Goal: Transaction & Acquisition: Obtain resource

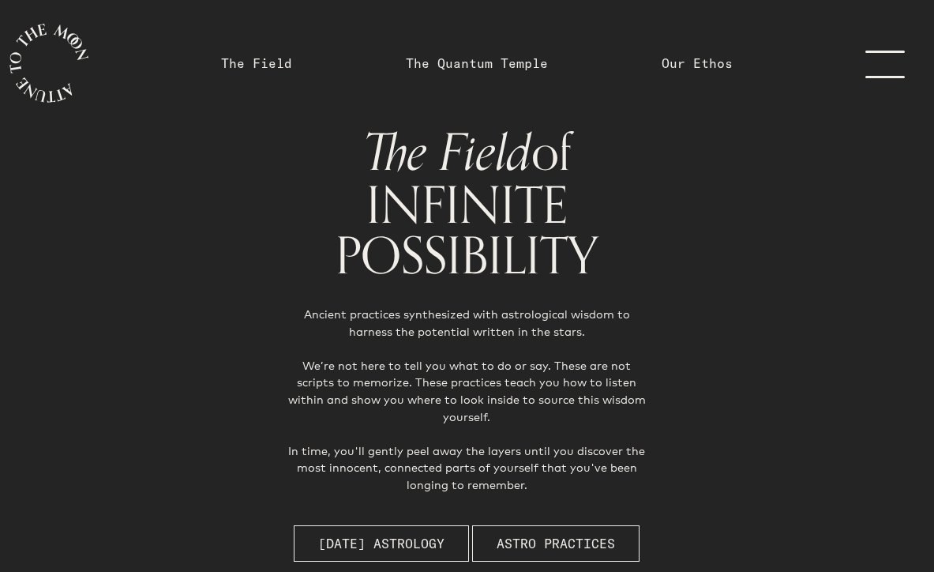
click at [880, 63] on link "menu" at bounding box center [894, 63] width 79 height 126
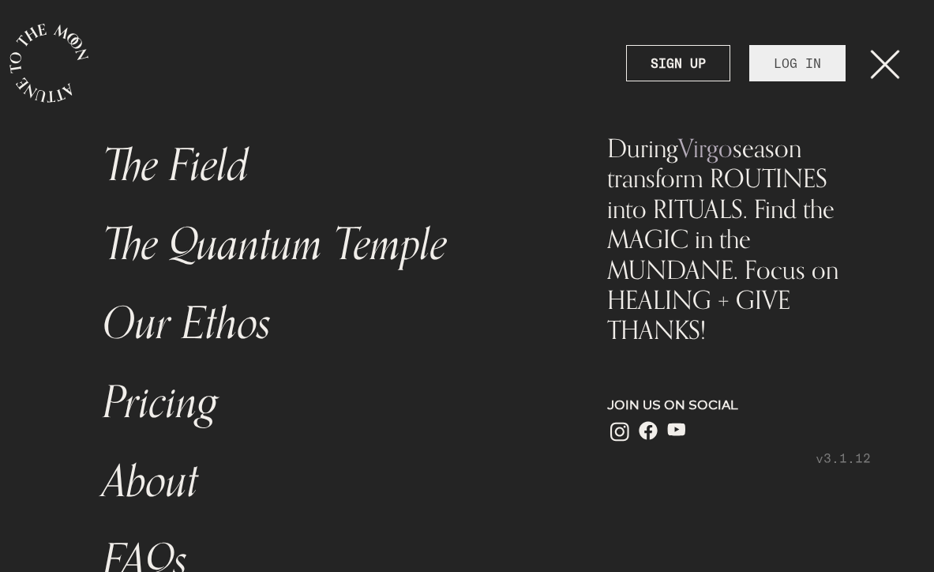
click at [784, 62] on link "LOG IN" at bounding box center [797, 63] width 96 height 36
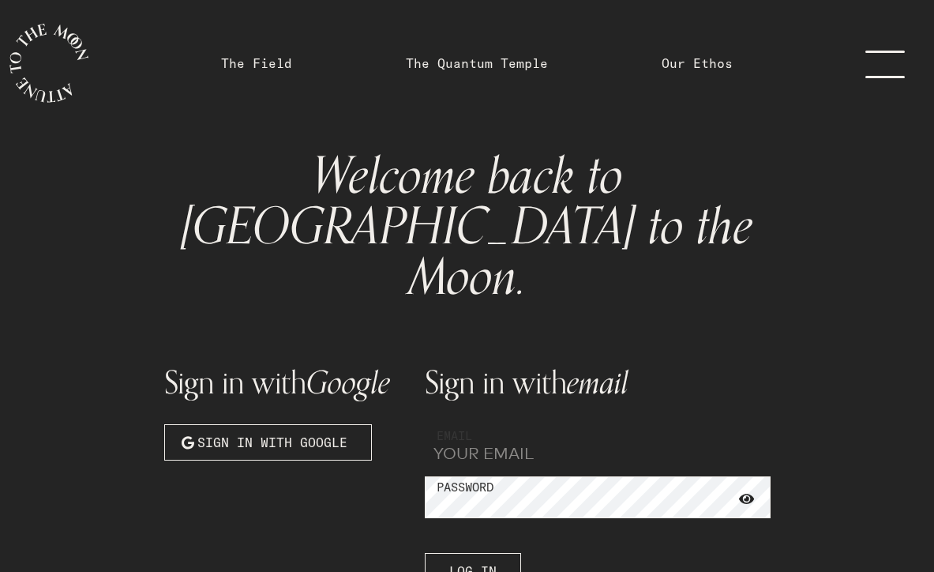
type input "[EMAIL_ADDRESS][DOMAIN_NAME]"
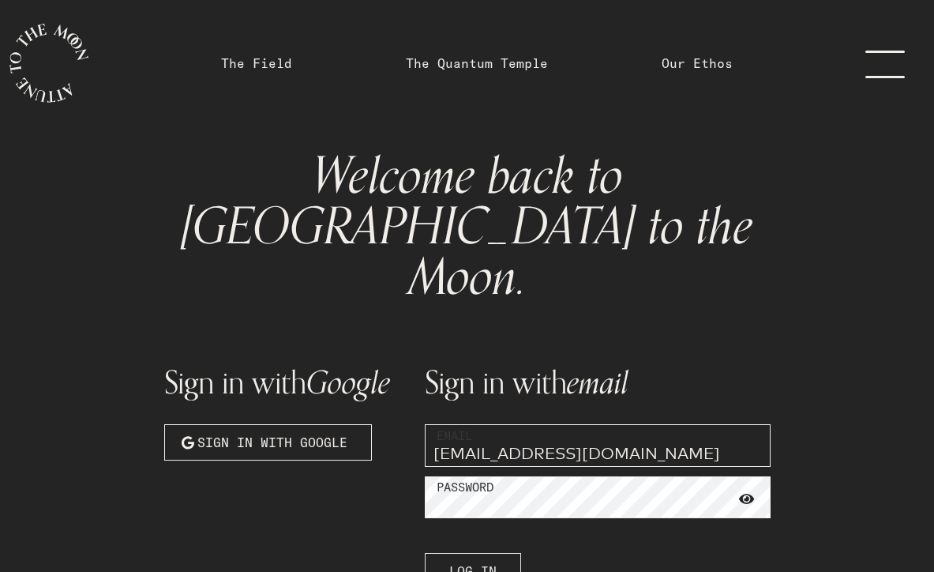
click at [486, 561] on span "Log In" at bounding box center [472, 570] width 47 height 19
click at [314, 433] on span "Sign in with Google" at bounding box center [272, 442] width 150 height 19
click at [478, 561] on span "Log In" at bounding box center [472, 570] width 47 height 19
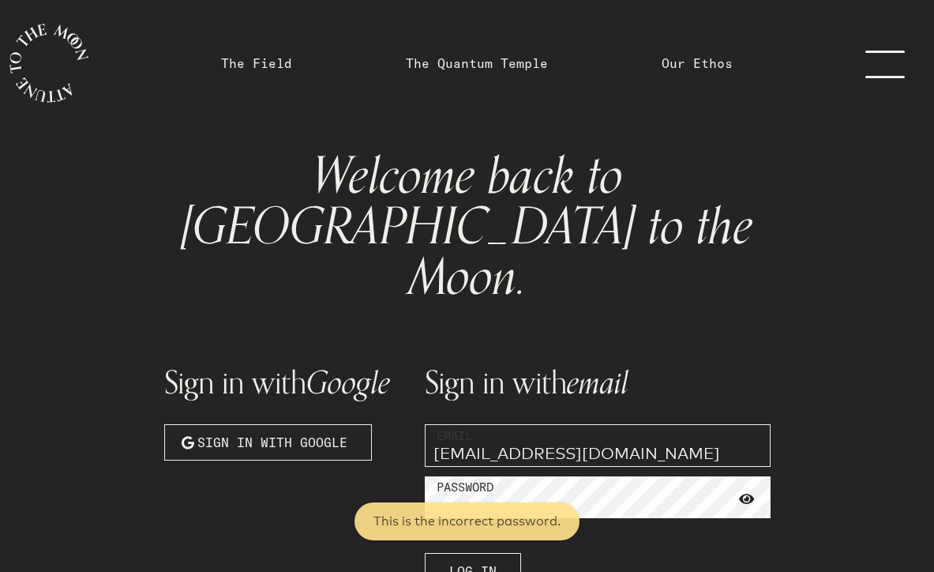
click at [741, 504] on div "Sign in with email Email [EMAIL_ADDRESS][DOMAIN_NAME] Password Log In Forgot Pa…" at bounding box center [597, 500] width 365 height 336
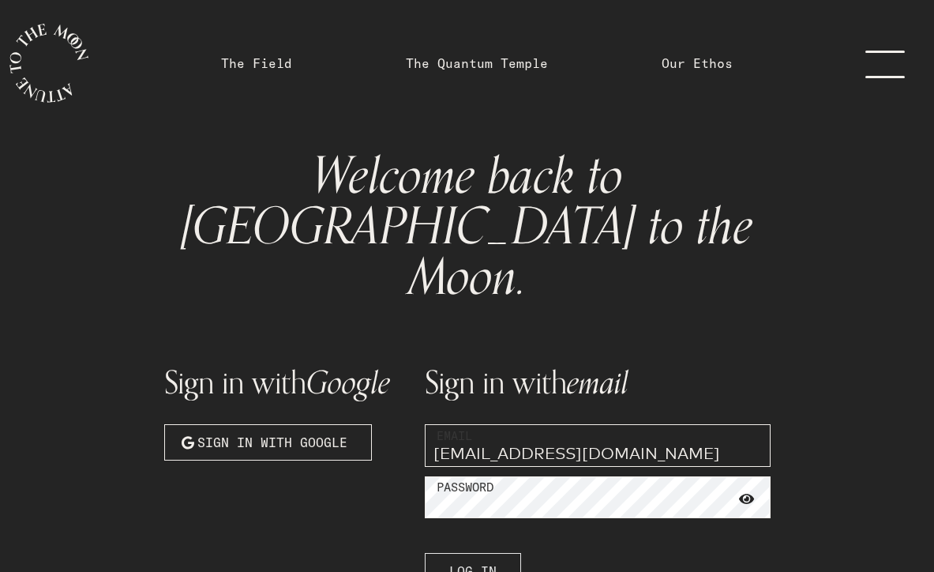
click at [450, 561] on span "Log In" at bounding box center [472, 570] width 47 height 19
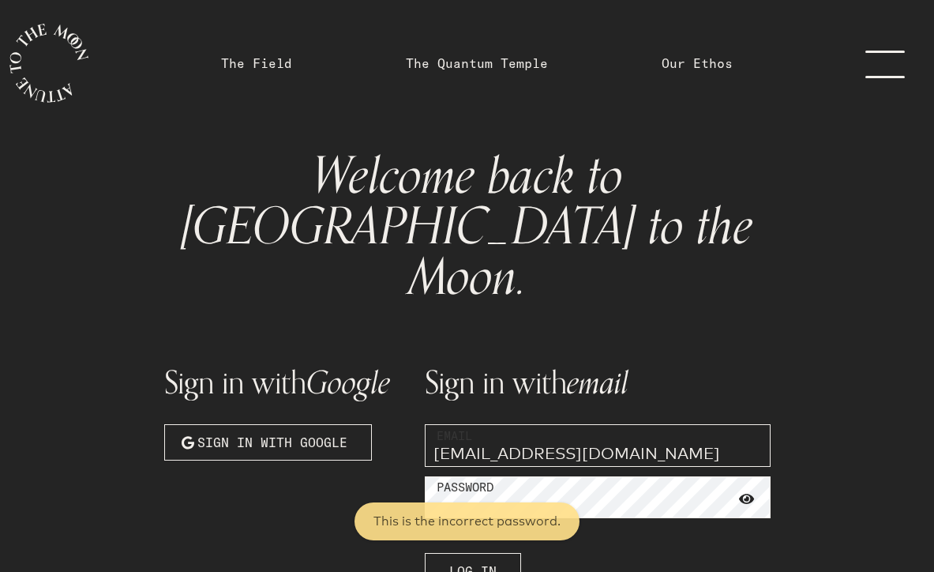
click at [754, 492] on span at bounding box center [747, 499] width 16 height 14
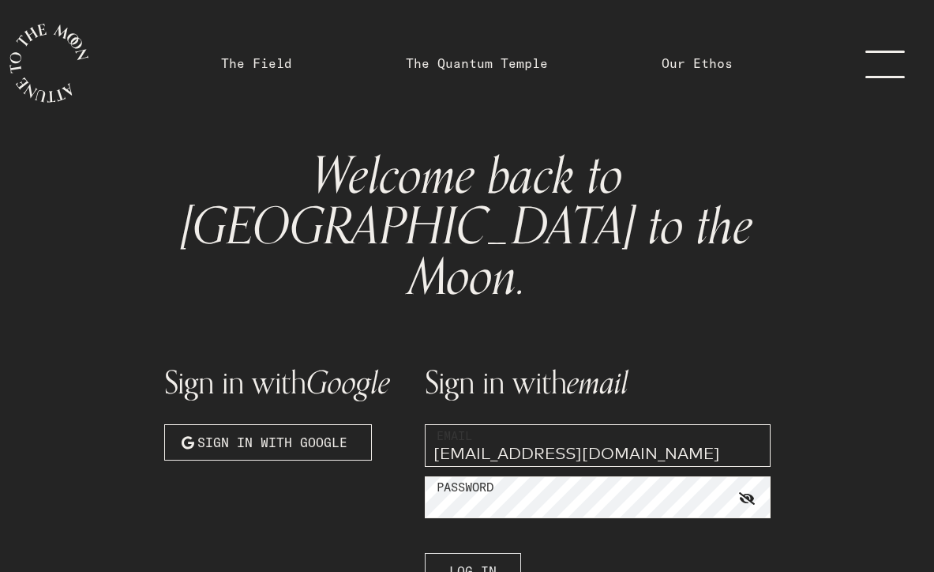
click at [456, 561] on span "Log In" at bounding box center [472, 570] width 47 height 19
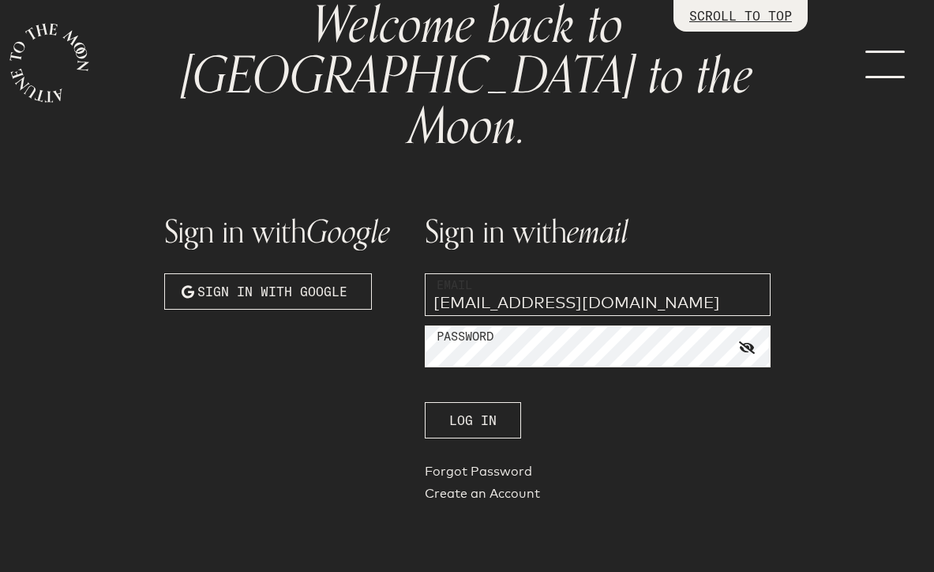
scroll to position [150, 0]
click at [501, 464] on link "Forgot Password" at bounding box center [598, 475] width 346 height 22
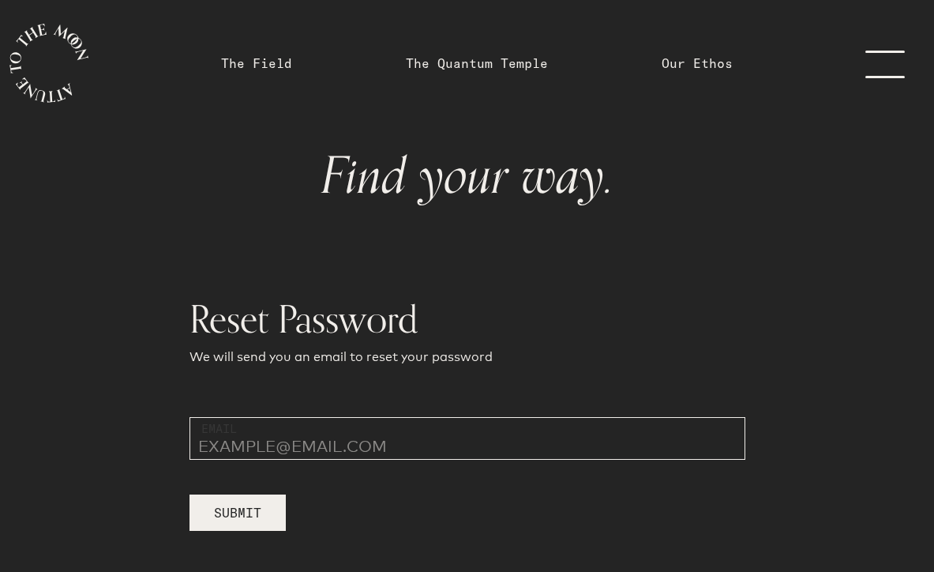
click at [295, 449] on input "email" at bounding box center [468, 438] width 556 height 43
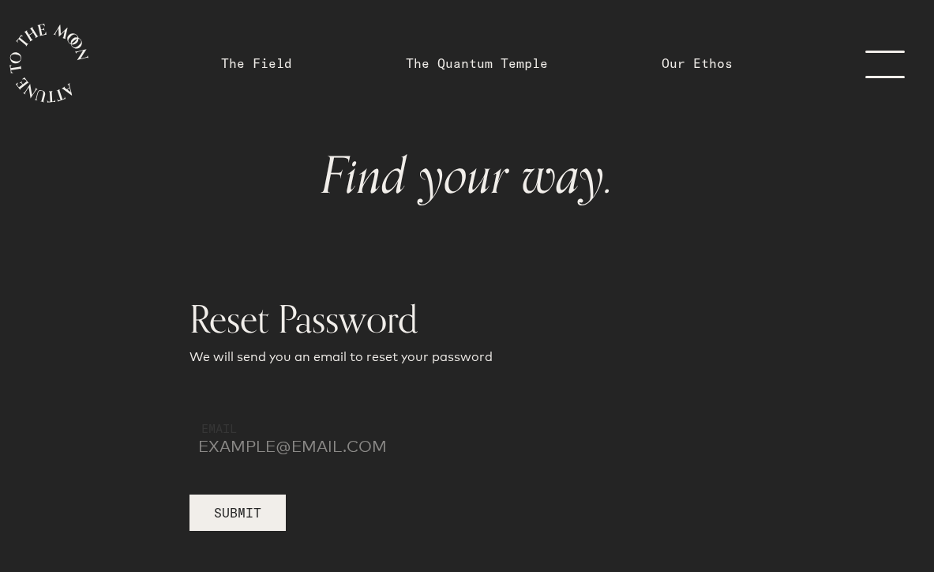
type input "[EMAIL_ADDRESS][DOMAIN_NAME]"
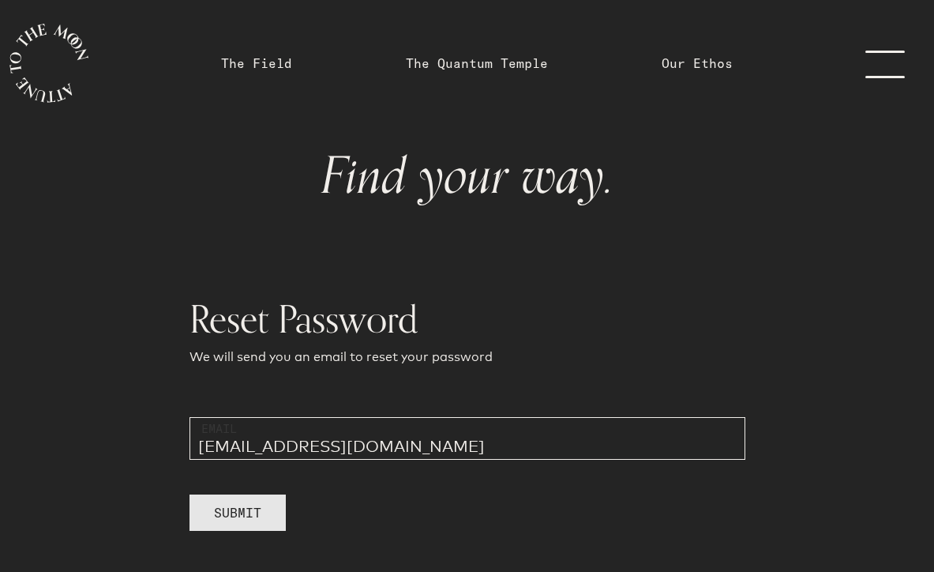
click at [231, 505] on span "Submit" at bounding box center [237, 512] width 47 height 19
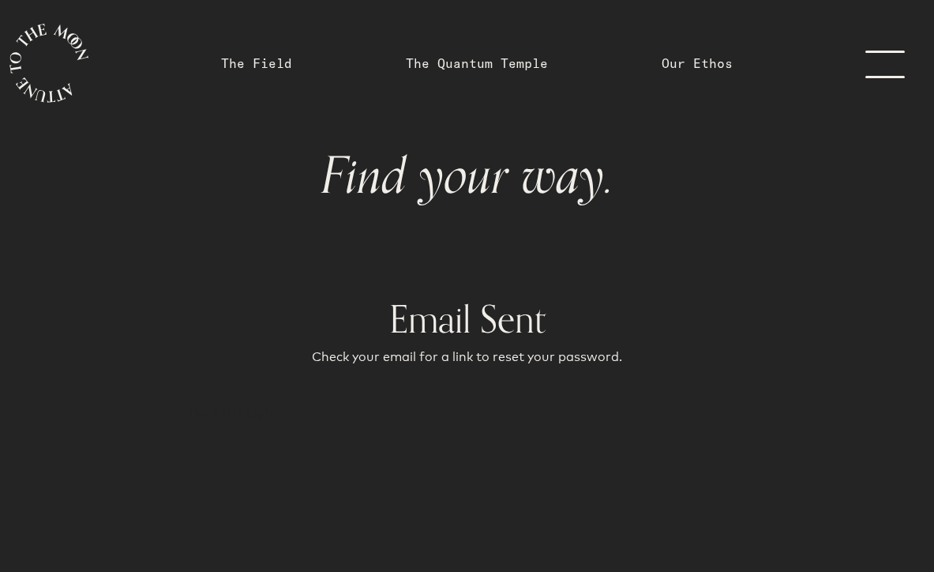
click at [877, 69] on link "menu" at bounding box center [894, 63] width 79 height 126
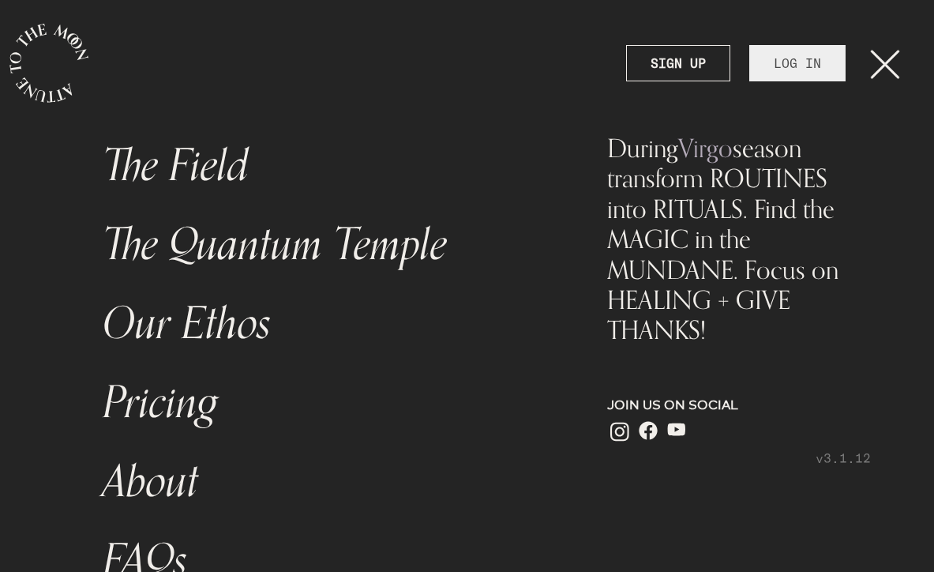
click at [808, 62] on link "LOG IN" at bounding box center [797, 63] width 96 height 36
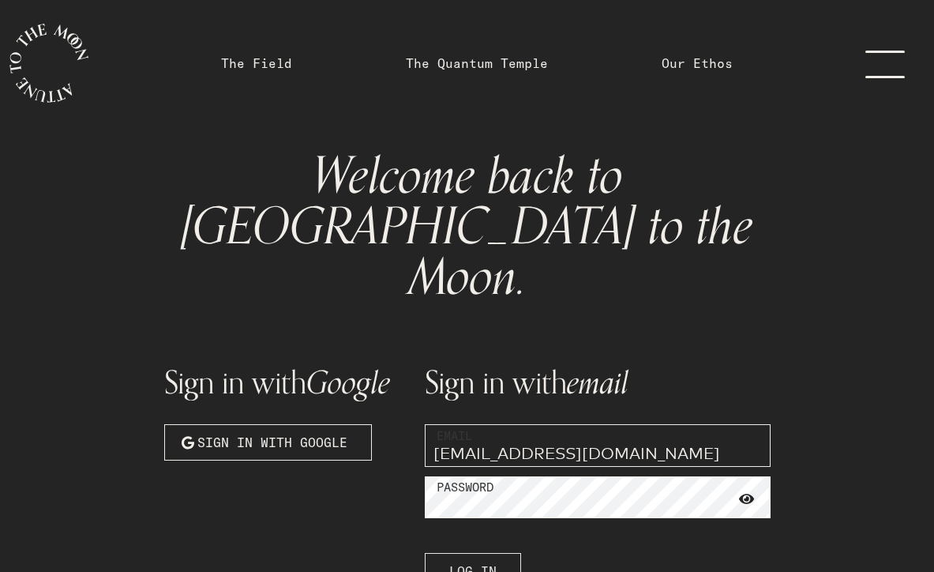
click at [491, 561] on span "Log In" at bounding box center [472, 570] width 47 height 19
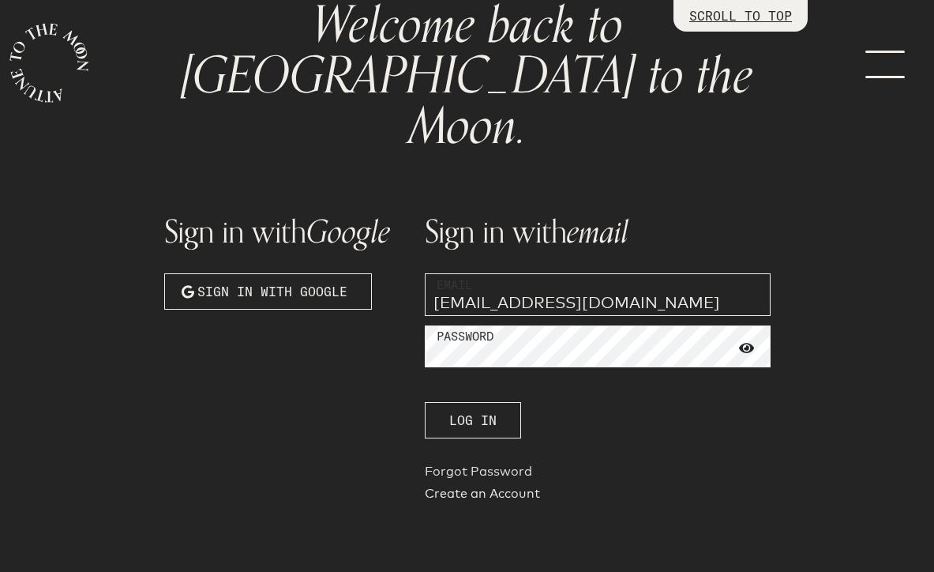
scroll to position [150, 0]
click at [511, 464] on link "Forgot Password" at bounding box center [598, 475] width 346 height 22
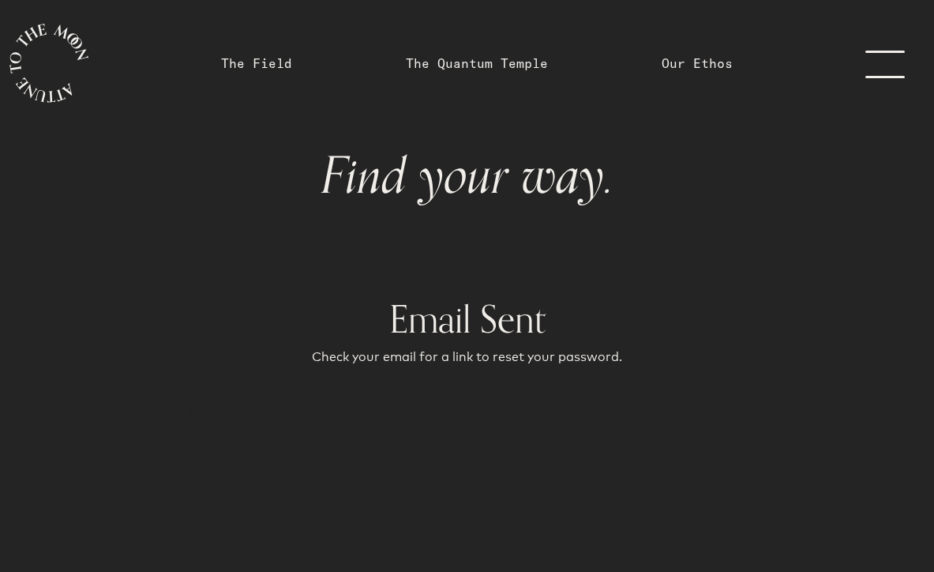
click at [885, 68] on link "menu" at bounding box center [894, 63] width 79 height 126
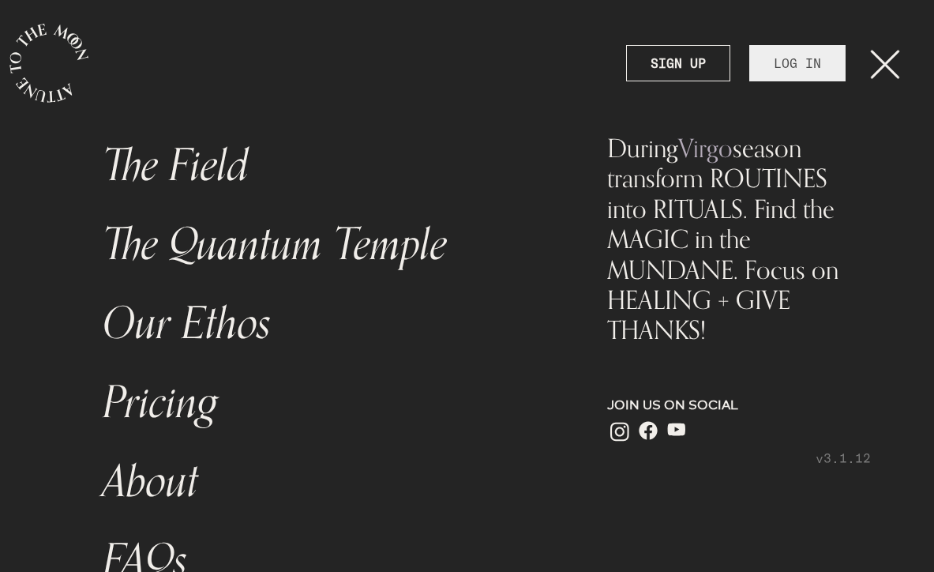
click at [787, 62] on link "LOG IN" at bounding box center [797, 63] width 96 height 36
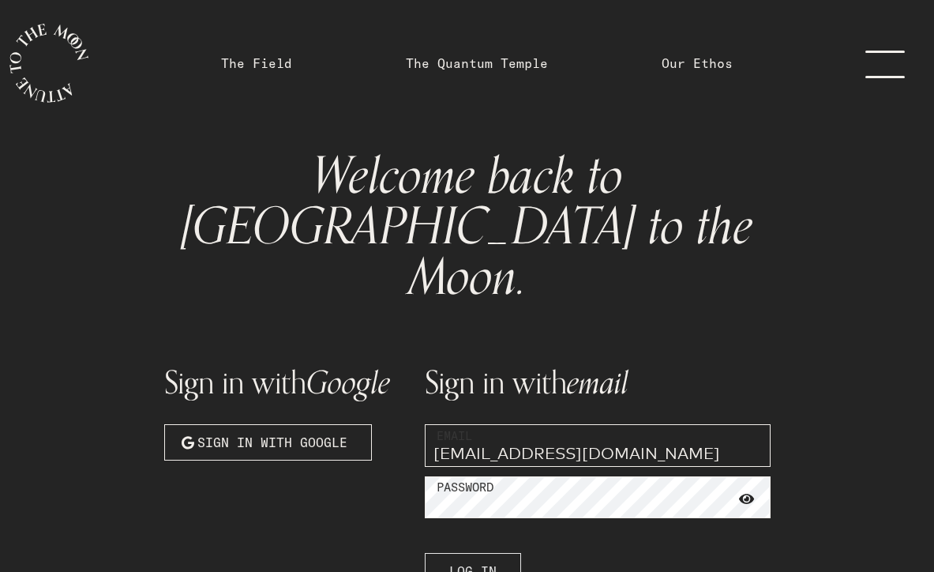
click at [468, 561] on span "Log In" at bounding box center [472, 570] width 47 height 19
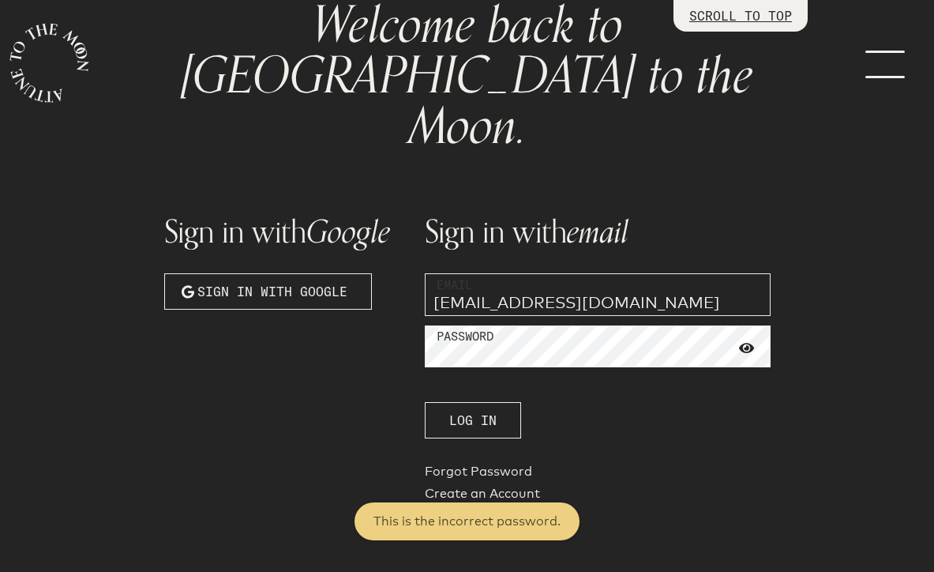
scroll to position [150, 0]
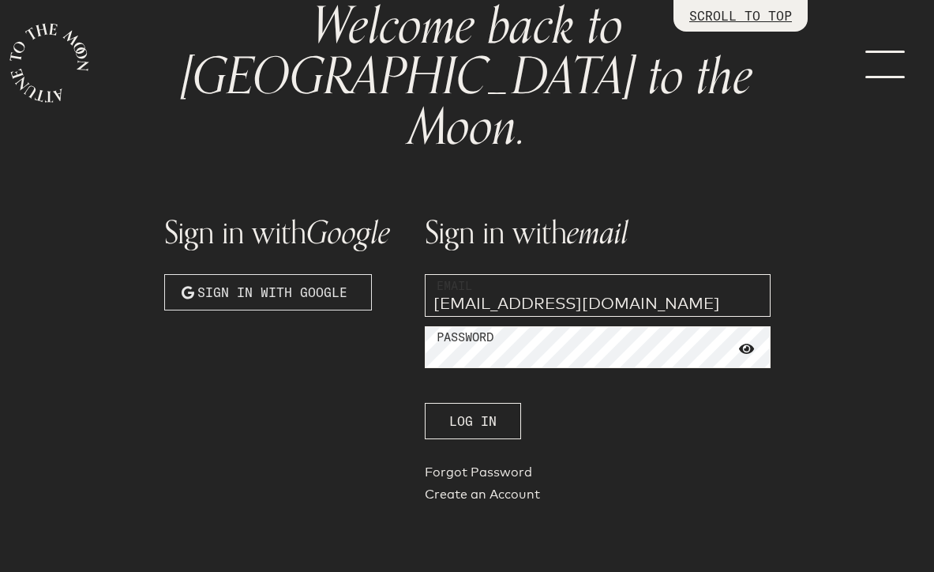
click at [248, 283] on span "Sign in with Google" at bounding box center [272, 292] width 150 height 19
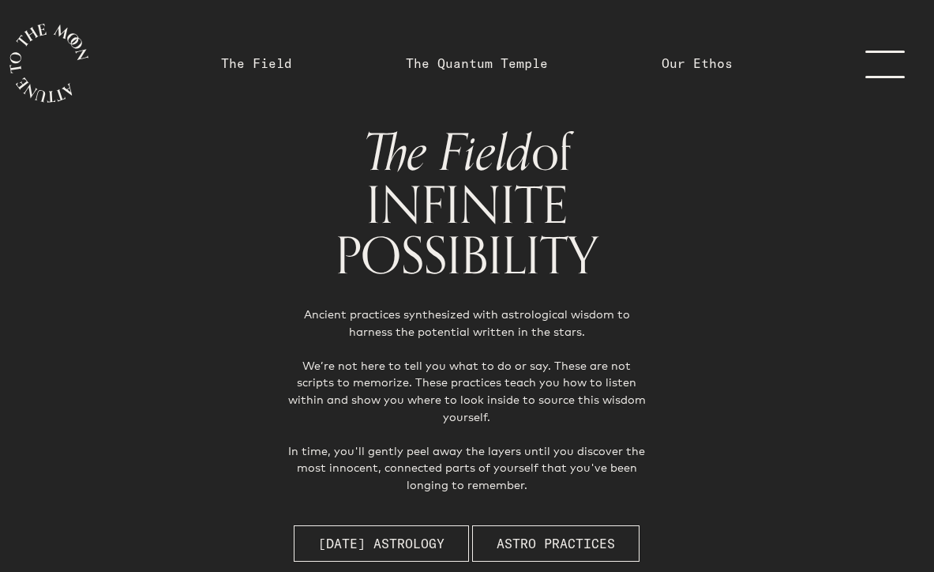
click at [876, 66] on link "menu" at bounding box center [894, 63] width 79 height 126
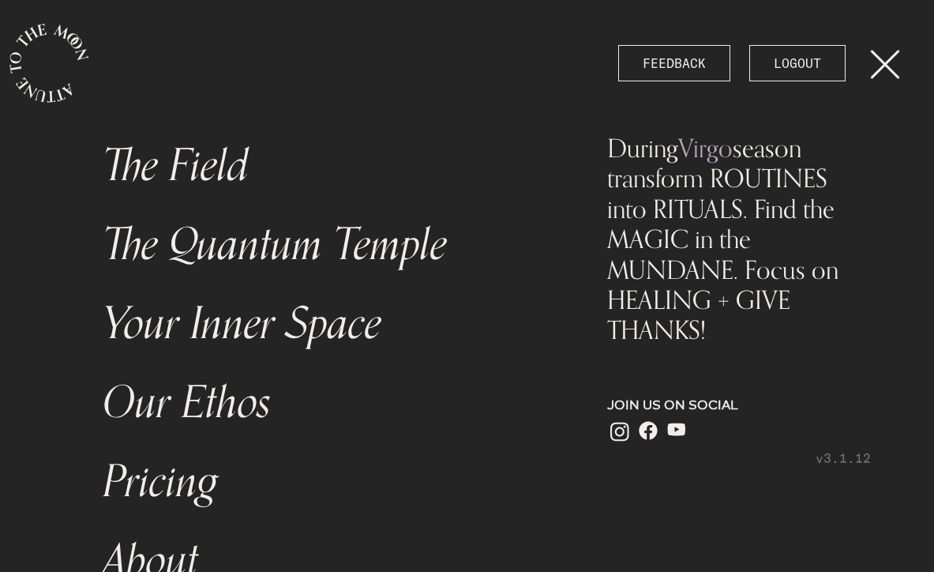
click at [281, 242] on link "The Quantum Temple" at bounding box center [326, 244] width 467 height 79
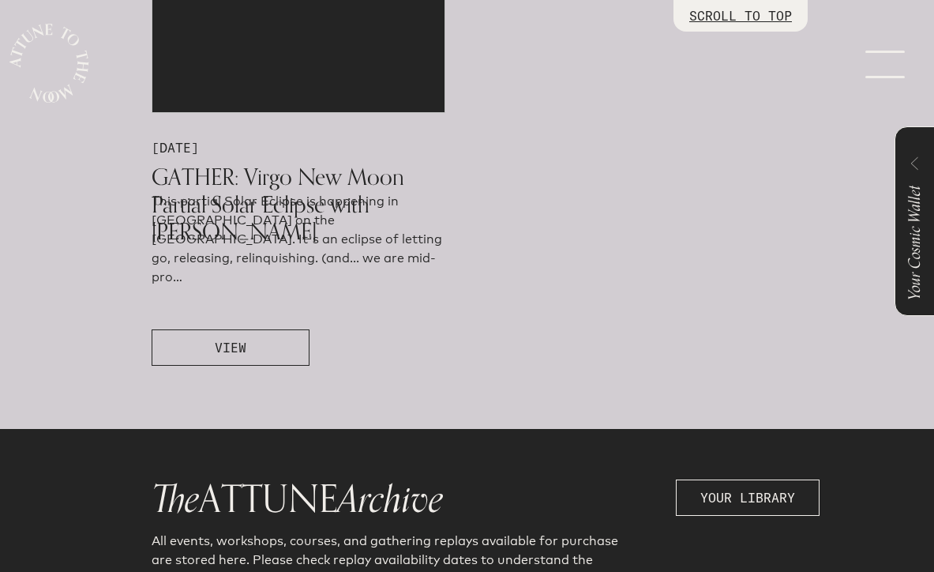
scroll to position [1005, 0]
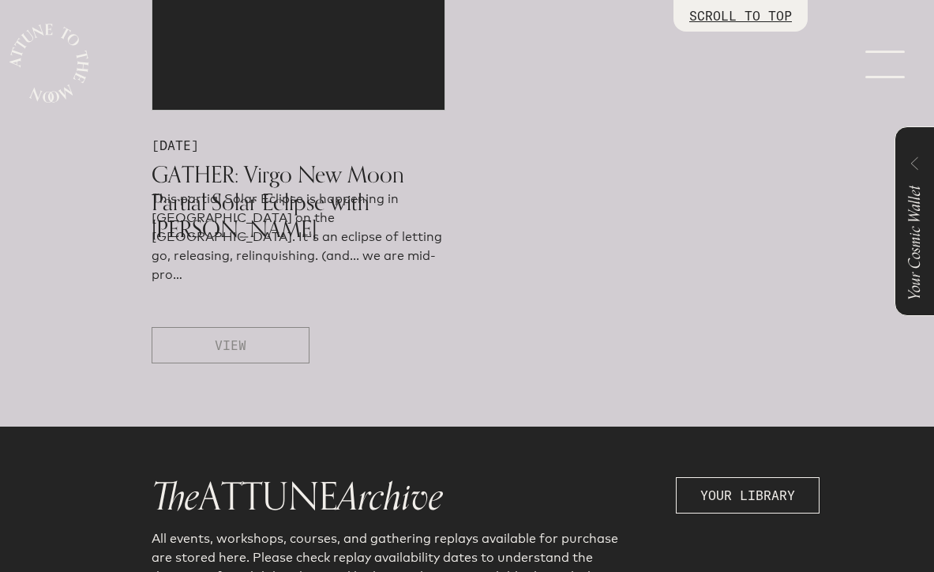
click at [216, 335] on button "VIEW" at bounding box center [231, 345] width 158 height 36
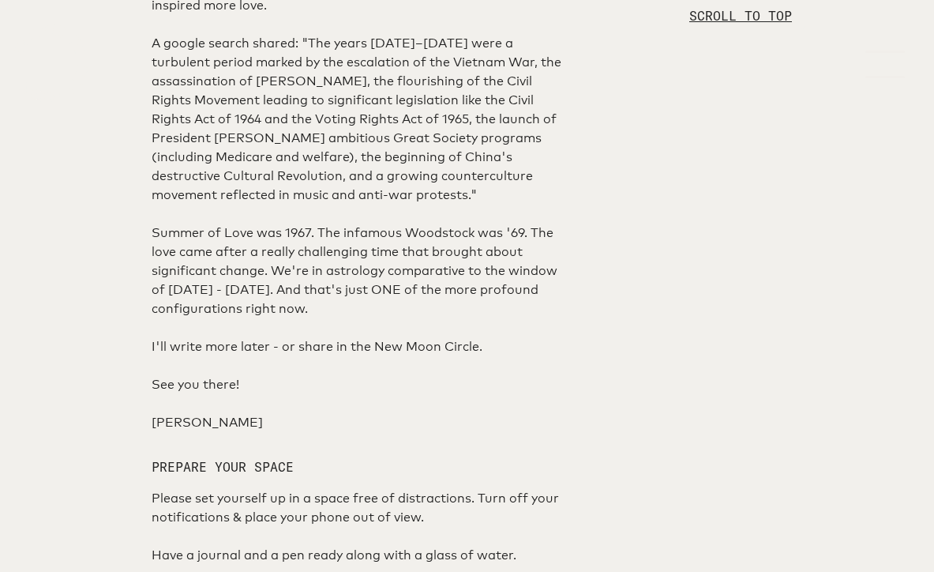
scroll to position [1173, 0]
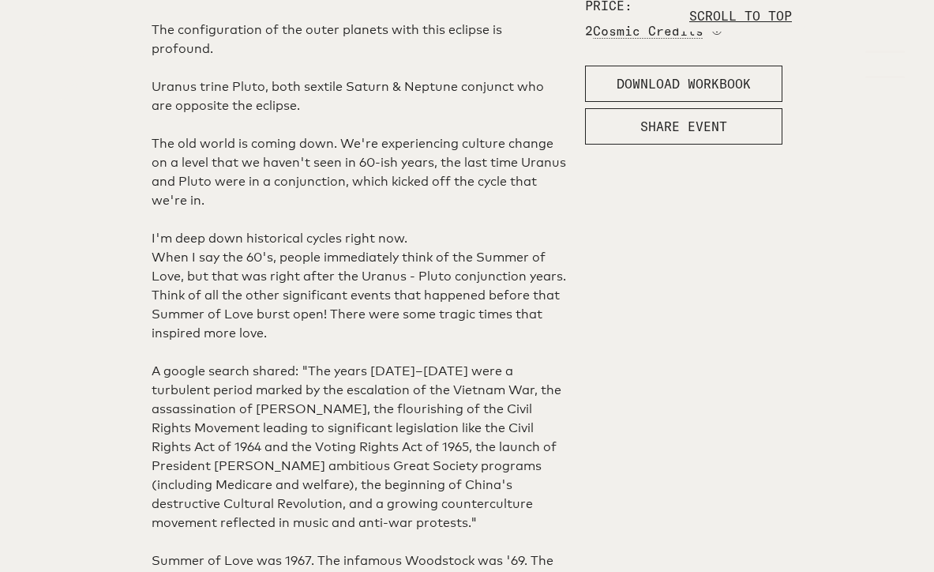
scroll to position [835, 0]
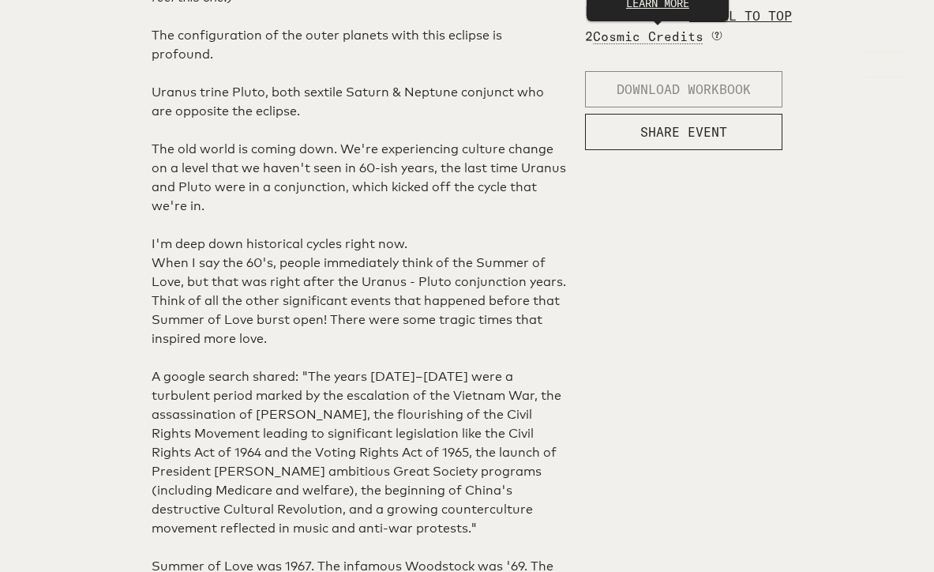
click at [701, 99] on span "DOWNLOAD WORKBOOK" at bounding box center [684, 89] width 134 height 19
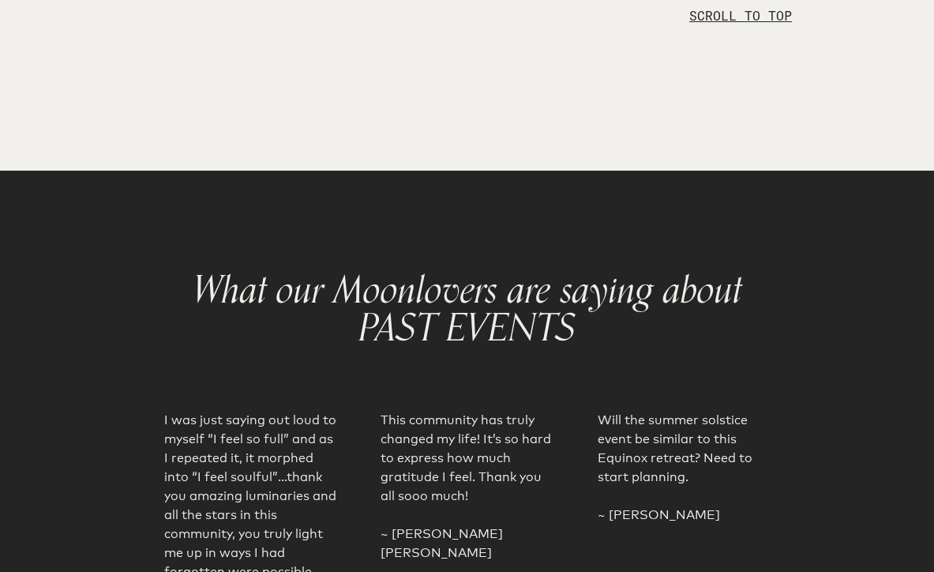
scroll to position [3391, 0]
